Goal: Information Seeking & Learning: Learn about a topic

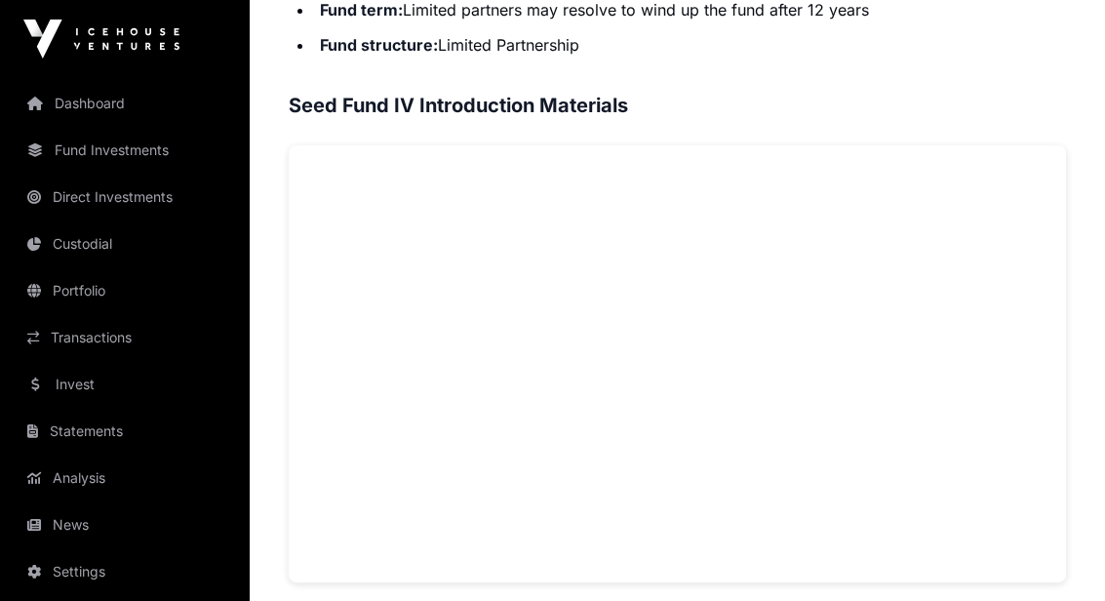
scroll to position [1450, 0]
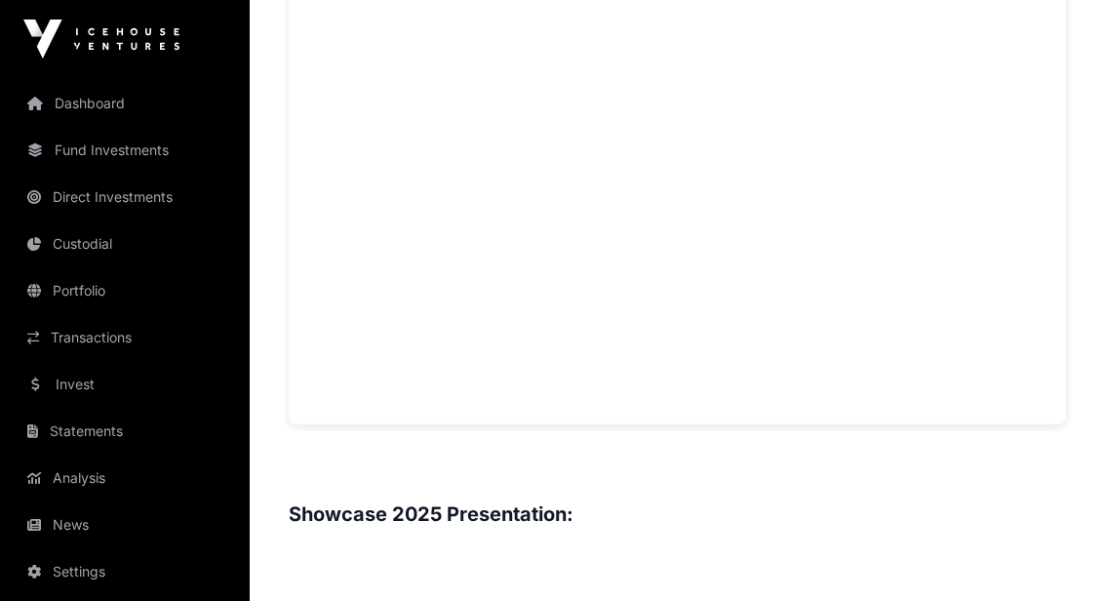
scroll to position [1680, 0]
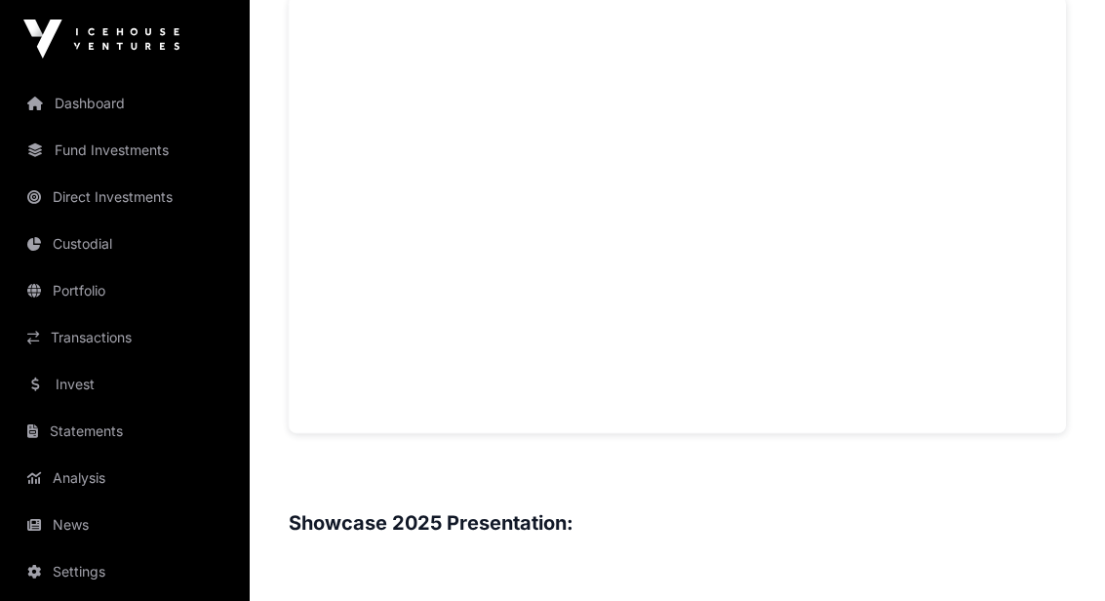
click at [364, 464] on h3 at bounding box center [678, 479] width 778 height 31
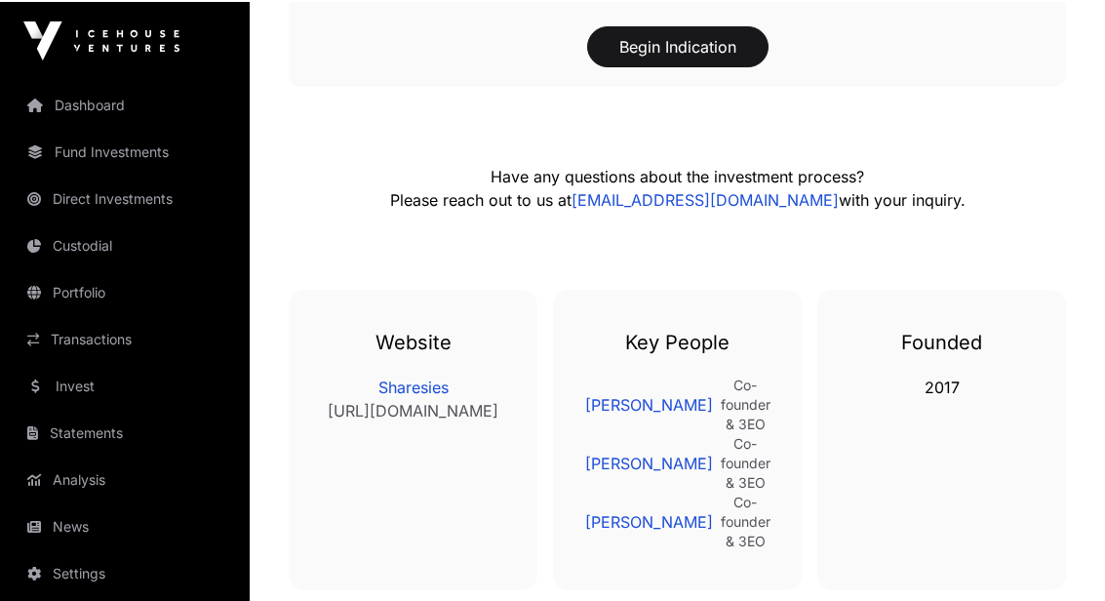
scroll to position [3020, 0]
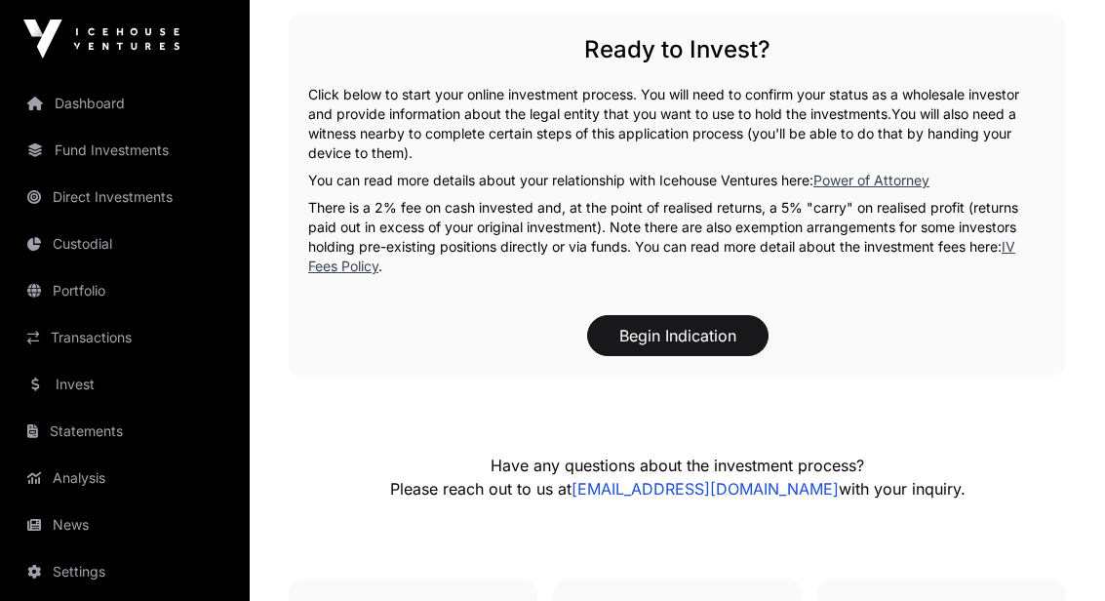
scroll to position [2692, 0]
